Goal: Task Accomplishment & Management: Manage account settings

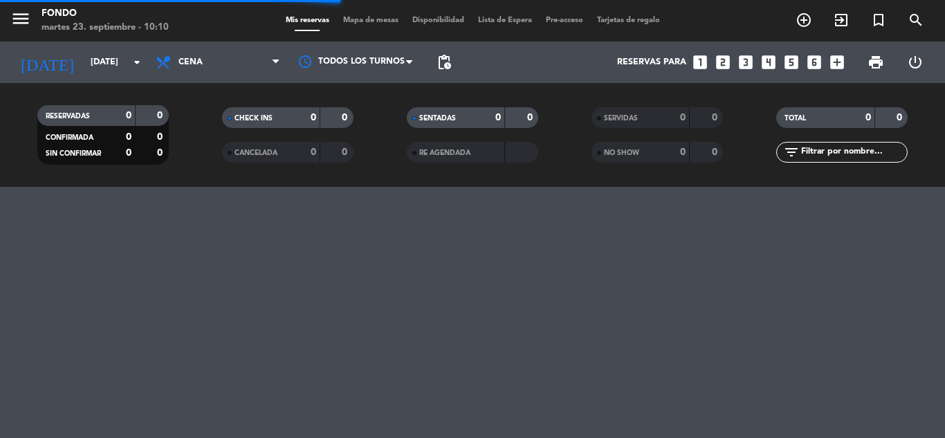
scroll to position [597, 0]
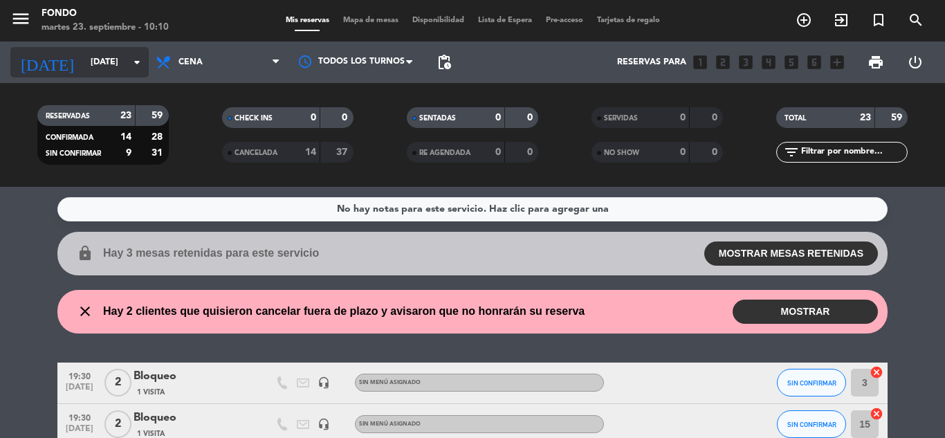
click at [121, 66] on input "[DATE]" at bounding box center [142, 63] width 117 height 24
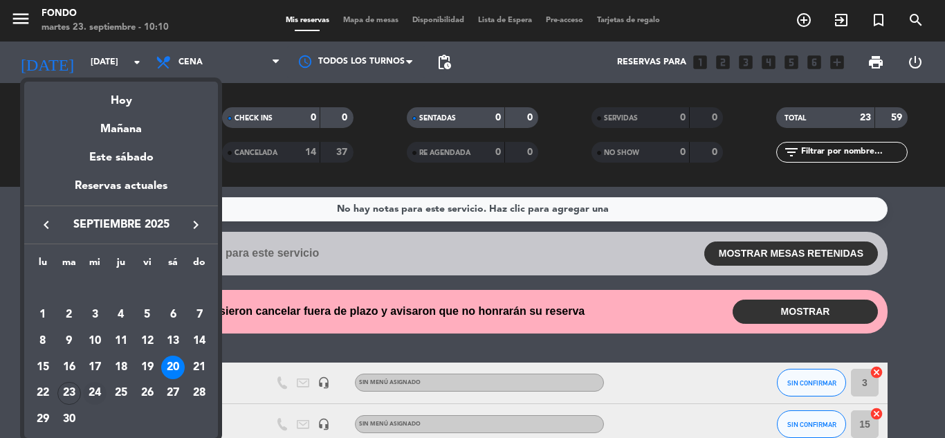
click at [93, 389] on div "24" at bounding box center [95, 394] width 24 height 24
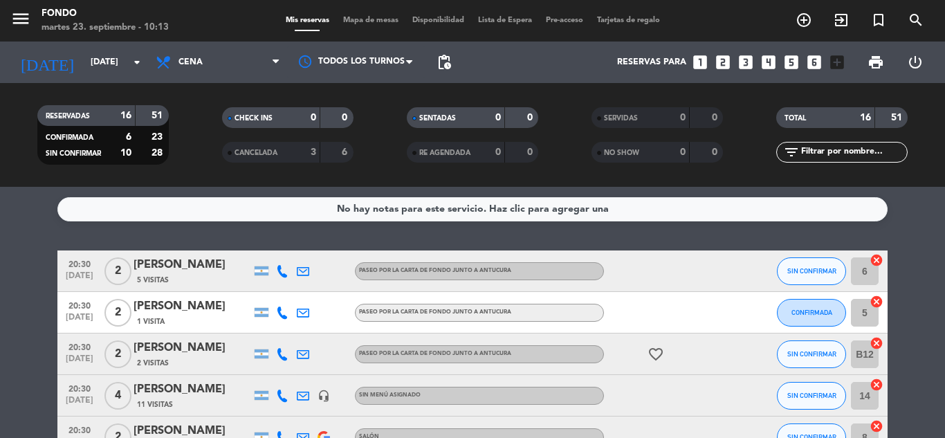
click at [279, 271] on icon at bounding box center [282, 271] width 12 height 12
click at [262, 251] on span "Copiar" at bounding box center [269, 248] width 29 height 15
click at [271, 243] on span "Copiar" at bounding box center [269, 248] width 29 height 15
click at [278, 242] on span "Copiar" at bounding box center [269, 248] width 29 height 15
click at [280, 312] on icon at bounding box center [282, 313] width 12 height 12
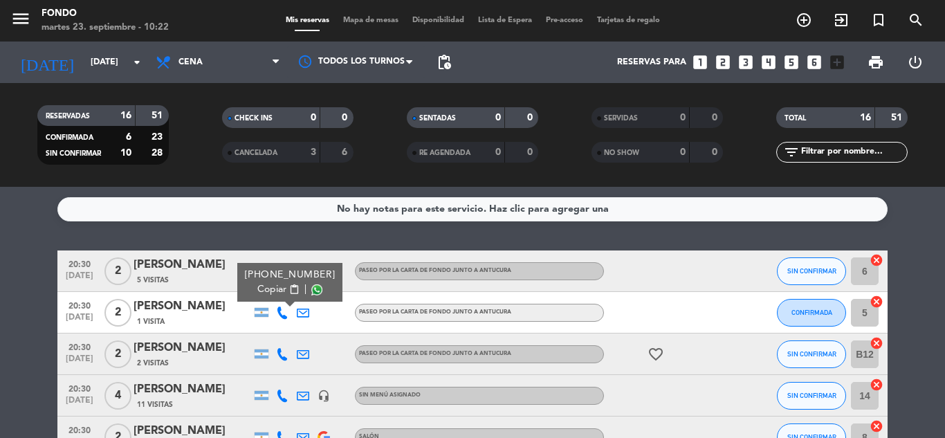
click at [278, 292] on span "Copiar" at bounding box center [271, 289] width 29 height 15
click at [287, 356] on icon at bounding box center [282, 354] width 12 height 12
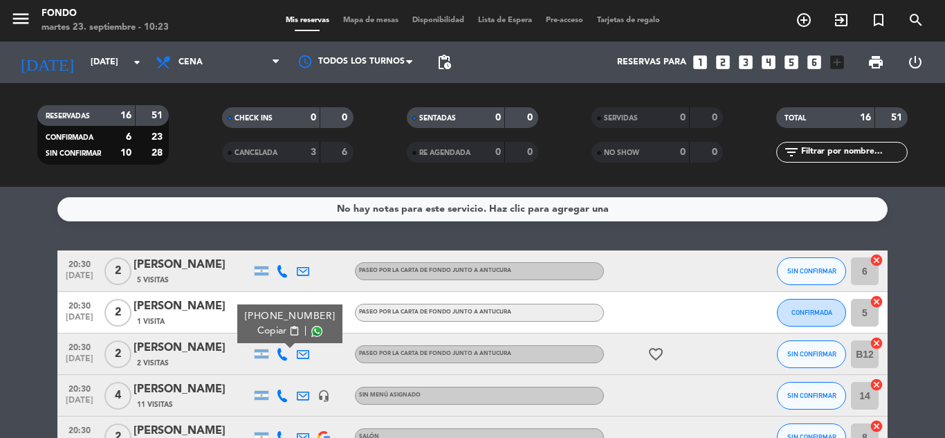
click at [278, 331] on span "Copiar" at bounding box center [271, 331] width 29 height 15
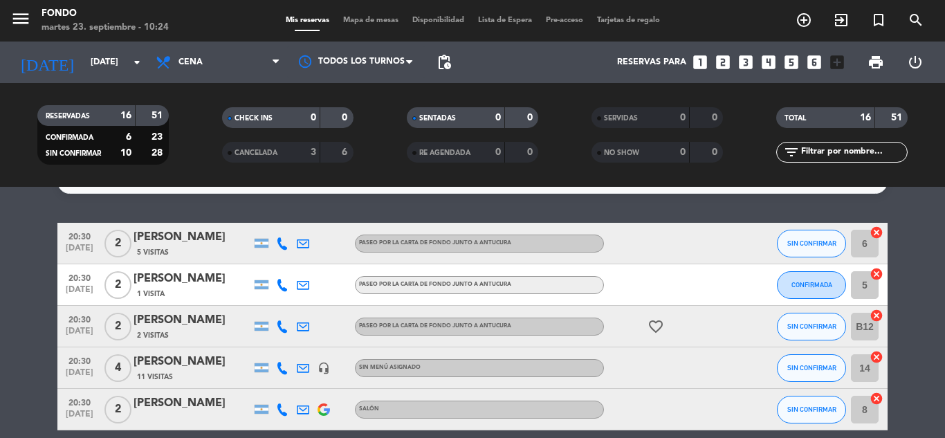
scroll to position [111, 0]
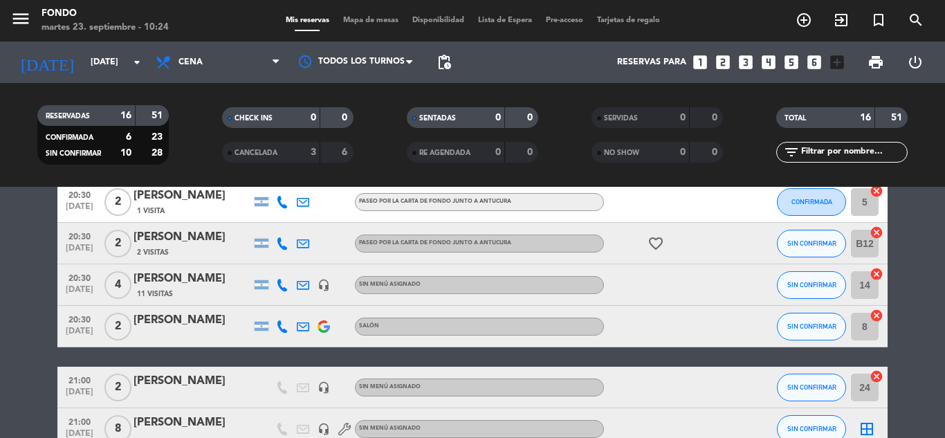
click at [283, 325] on icon at bounding box center [282, 326] width 12 height 12
click at [263, 304] on span "Copiar" at bounding box center [267, 303] width 29 height 15
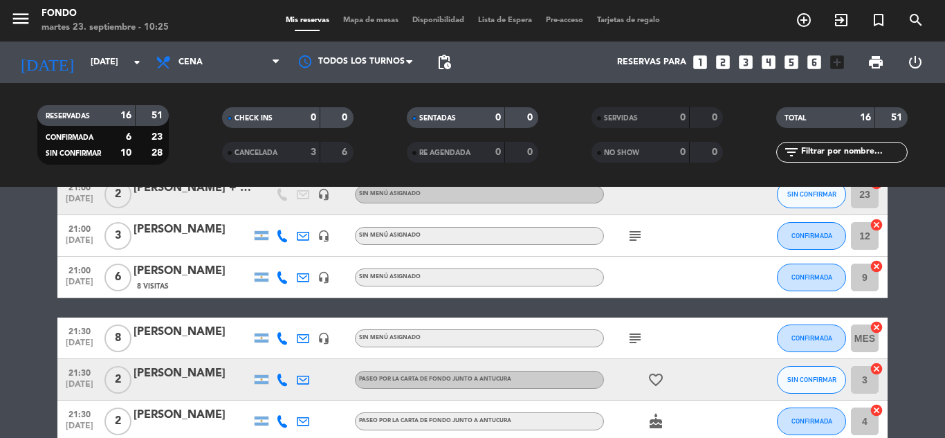
scroll to position [388, 0]
click at [637, 237] on icon "subject" at bounding box center [635, 235] width 17 height 17
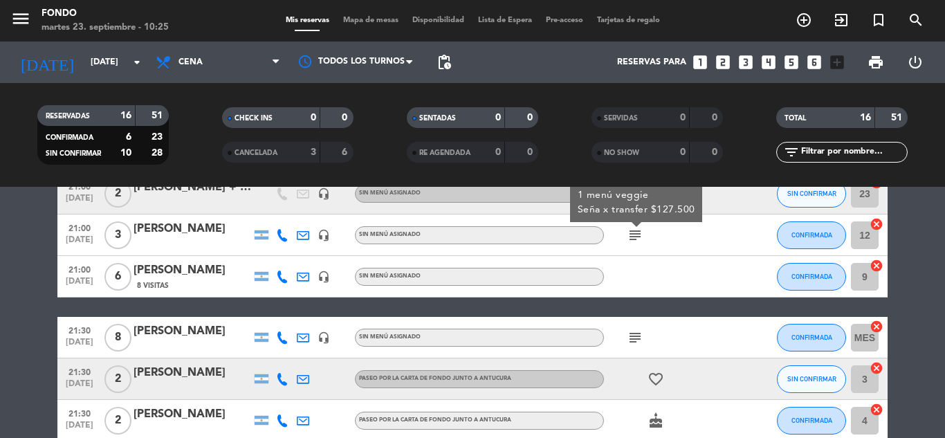
click at [281, 376] on icon at bounding box center [282, 379] width 12 height 12
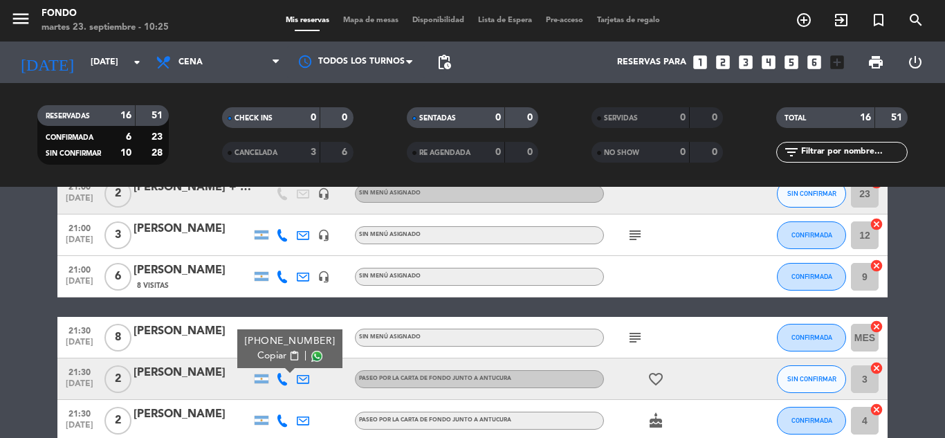
click at [927, 280] on bookings-row "20:30 [DATE] 2 [PERSON_NAME] 5 Visitas PASEO POR LA CARTA DE FONDO junto a ANTU…" at bounding box center [472, 214] width 945 height 703
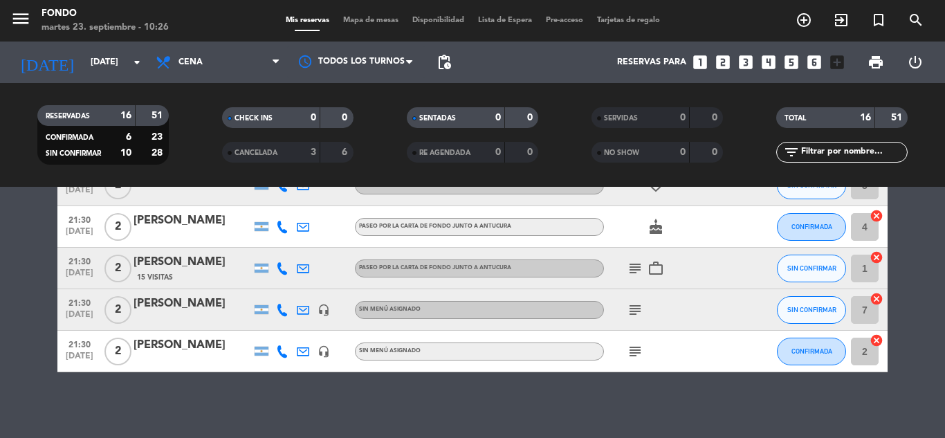
scroll to position [585, 0]
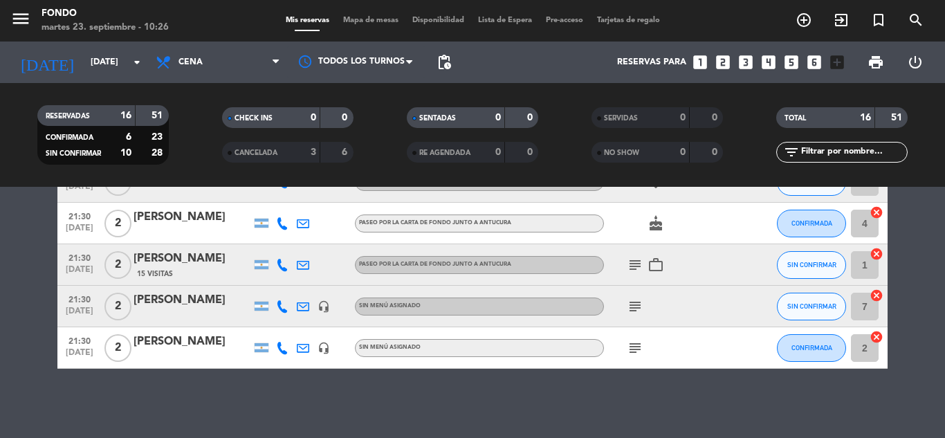
click at [910, 266] on bookings-row "20:30 [DATE] 2 [PERSON_NAME] 5 Visitas PASEO POR LA CARTA DE FONDO junto a ANTU…" at bounding box center [472, 17] width 945 height 703
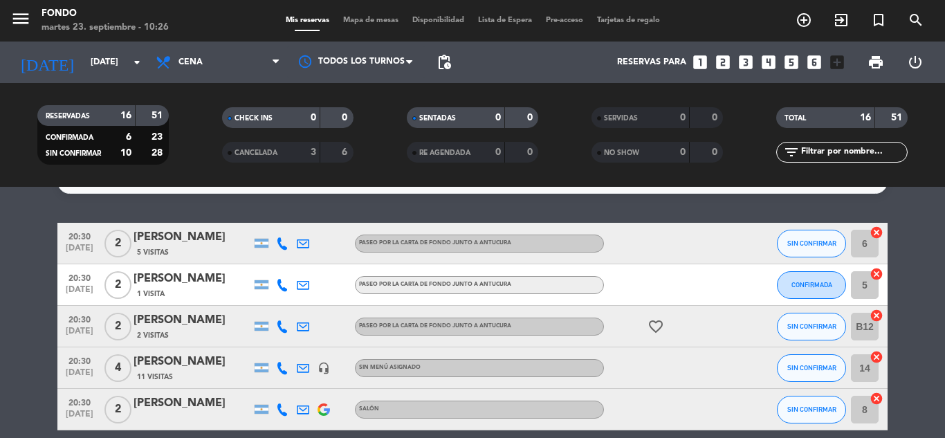
scroll to position [138, 0]
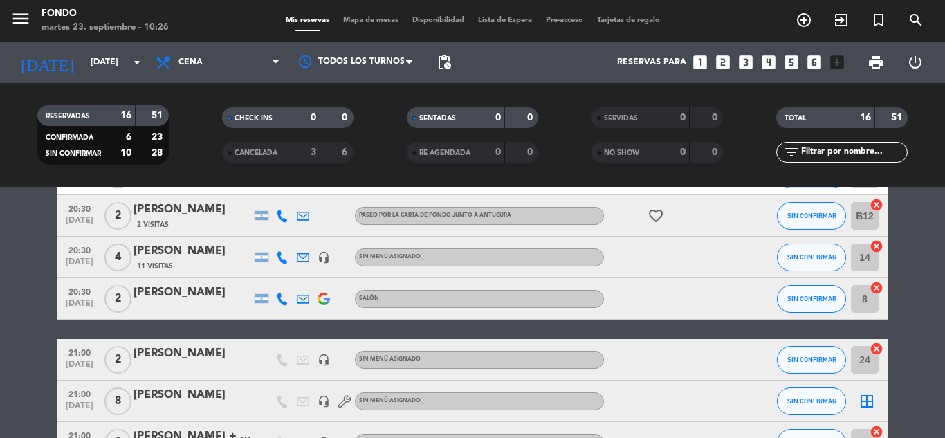
click at [226, 297] on div "[PERSON_NAME]" at bounding box center [193, 293] width 118 height 18
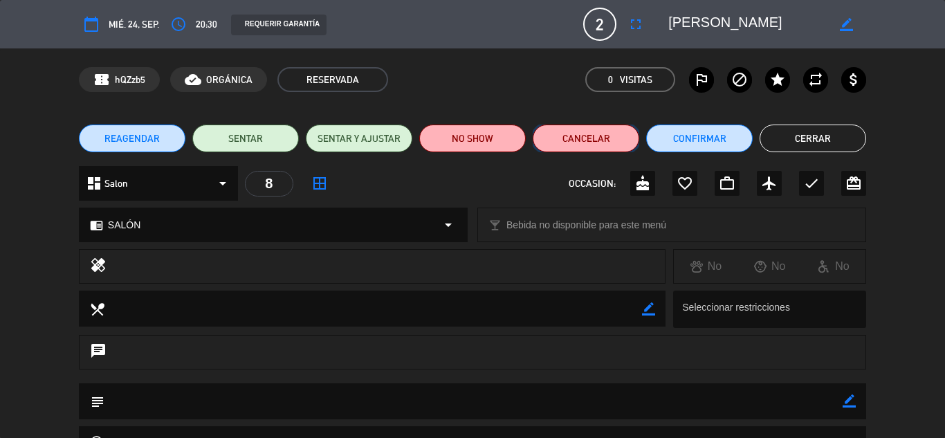
click at [592, 138] on button "Cancelar" at bounding box center [586, 139] width 107 height 28
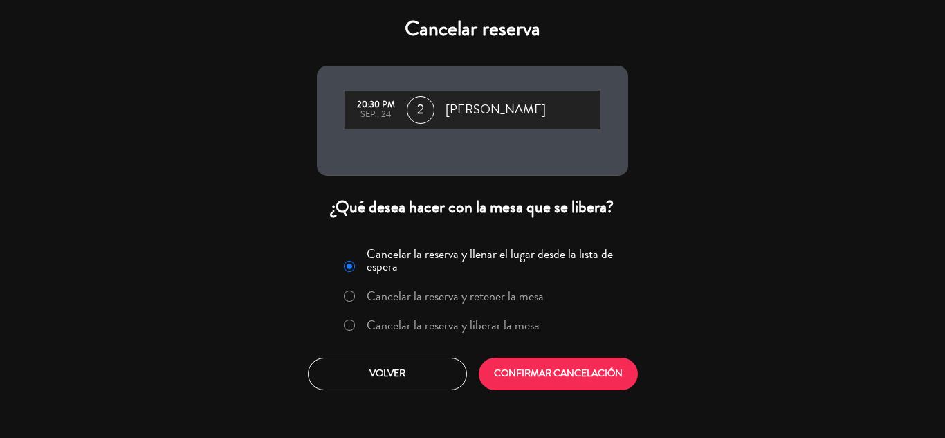
click at [529, 319] on label "Cancelar la reserva y liberar la mesa" at bounding box center [453, 325] width 173 height 12
click at [552, 359] on button "CONFIRMAR CANCELACIÓN" at bounding box center [558, 374] width 159 height 33
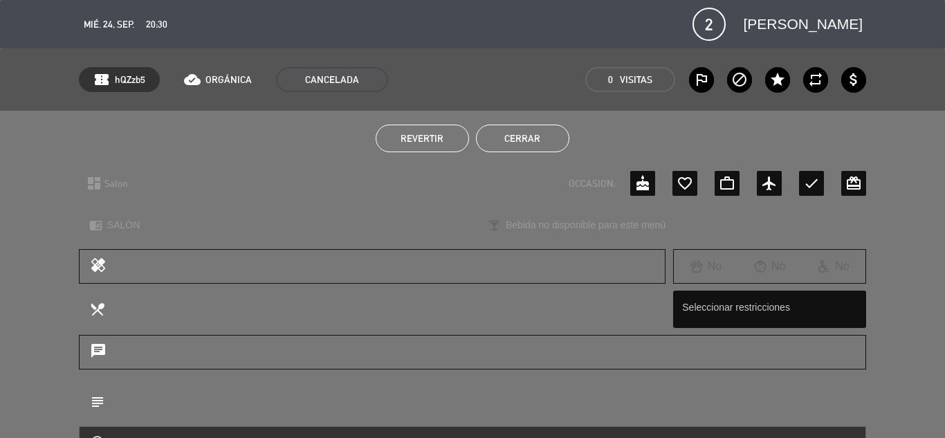
click at [522, 134] on button "Cerrar" at bounding box center [522, 139] width 93 height 28
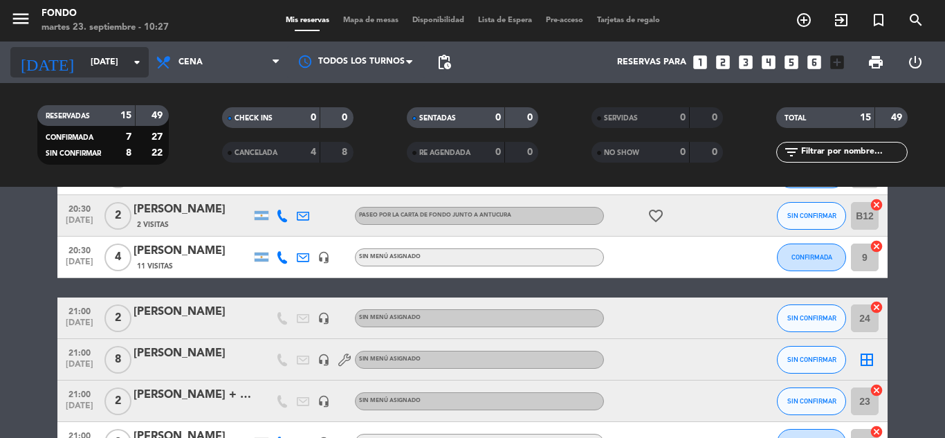
click at [86, 63] on input "[DATE]" at bounding box center [142, 63] width 117 height 24
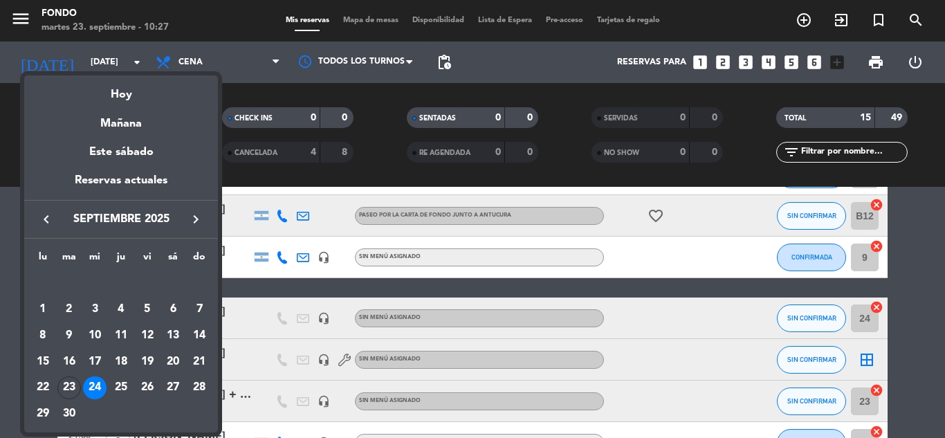
click at [197, 218] on icon "keyboard_arrow_right" at bounding box center [196, 219] width 17 height 17
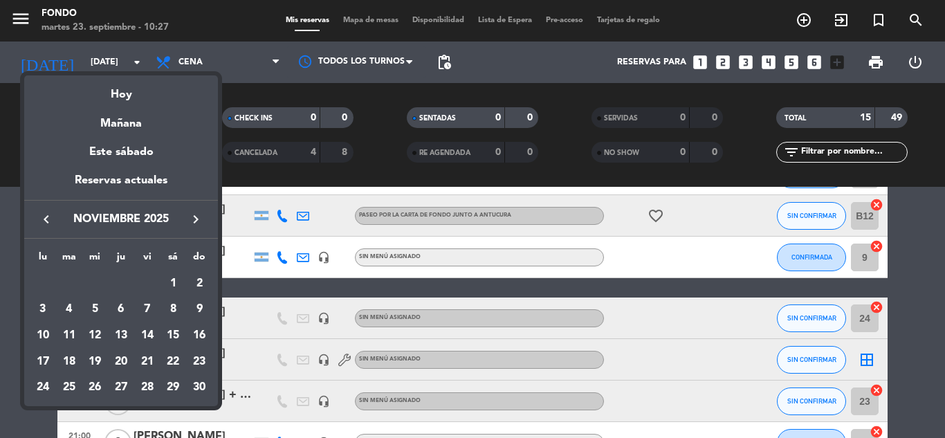
click at [197, 218] on icon "keyboard_arrow_right" at bounding box center [196, 219] width 17 height 17
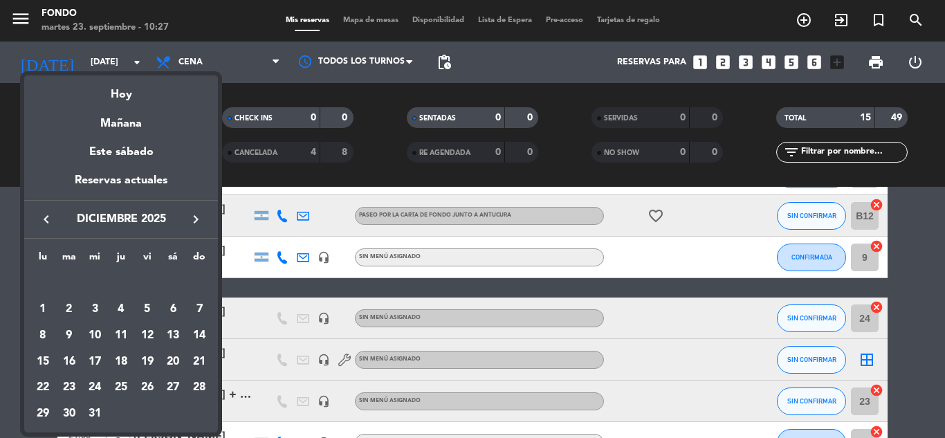
click at [46, 217] on icon "keyboard_arrow_left" at bounding box center [46, 219] width 17 height 17
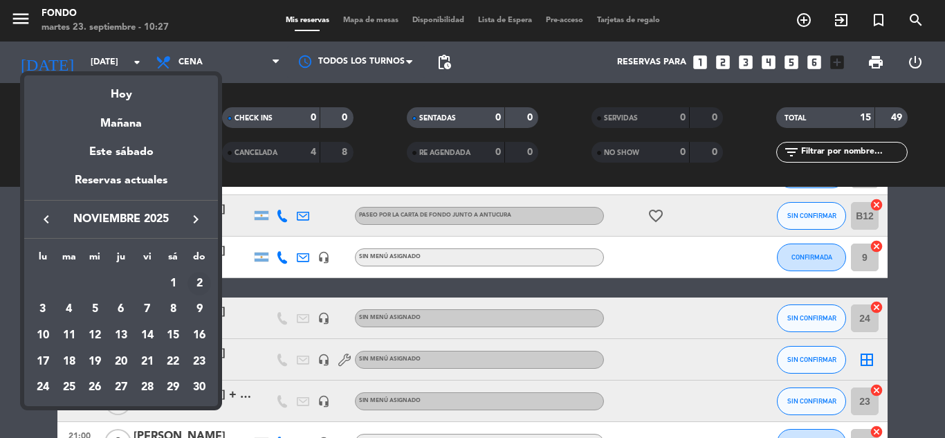
click at [204, 281] on div "2" at bounding box center [200, 284] width 24 height 24
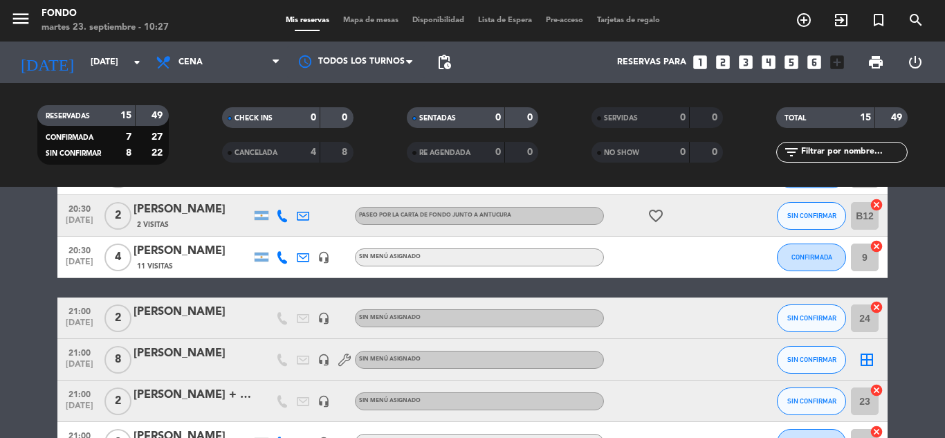
type input "[DATE]"
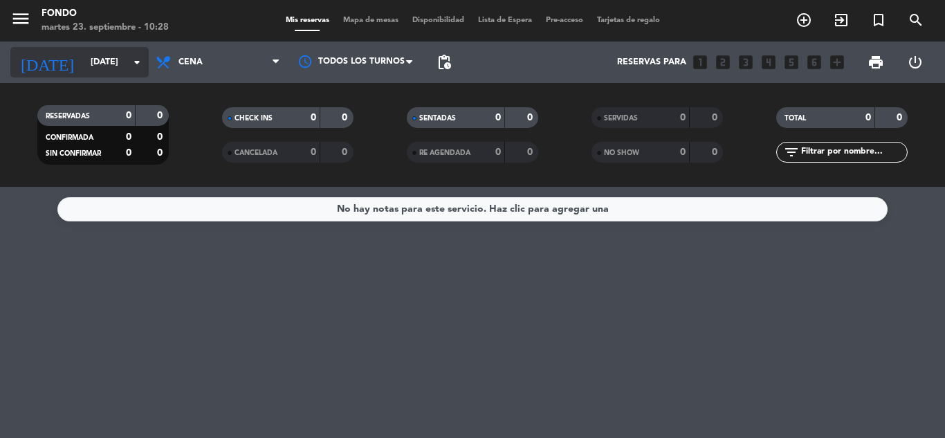
click at [84, 57] on input "[DATE]" at bounding box center [142, 63] width 117 height 24
